Goal: Transaction & Acquisition: Purchase product/service

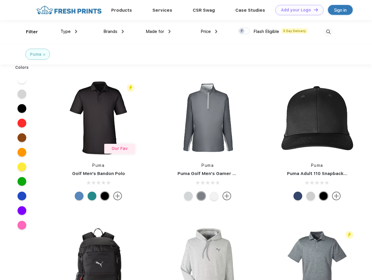
scroll to position [0, 0]
click at [297, 10] on link "Add your Logo Design Tool" at bounding box center [299, 10] width 48 height 10
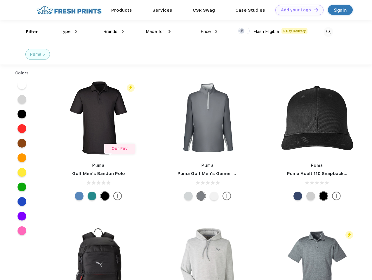
click at [0, 0] on div "Design Tool" at bounding box center [0, 0] width 0 height 0
click at [313, 10] on link "Add your Logo Design Tool" at bounding box center [299, 10] width 48 height 10
click at [28, 32] on div "Filter" at bounding box center [32, 32] width 12 height 7
click at [69, 32] on span "Type" at bounding box center [65, 31] width 10 height 5
click at [114, 32] on span "Brands" at bounding box center [110, 31] width 14 height 5
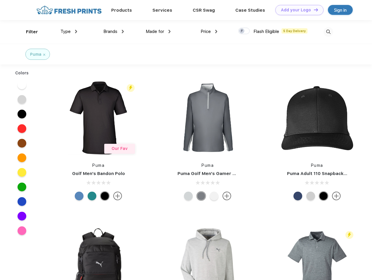
click at [158, 32] on span "Made for" at bounding box center [155, 31] width 18 height 5
click at [209, 32] on span "Price" at bounding box center [206, 31] width 10 height 5
click at [244, 31] on div at bounding box center [243, 31] width 11 height 6
click at [242, 31] on input "checkbox" at bounding box center [240, 29] width 4 height 4
click at [328, 32] on img at bounding box center [329, 32] width 10 height 10
